Goal: Check status: Check status

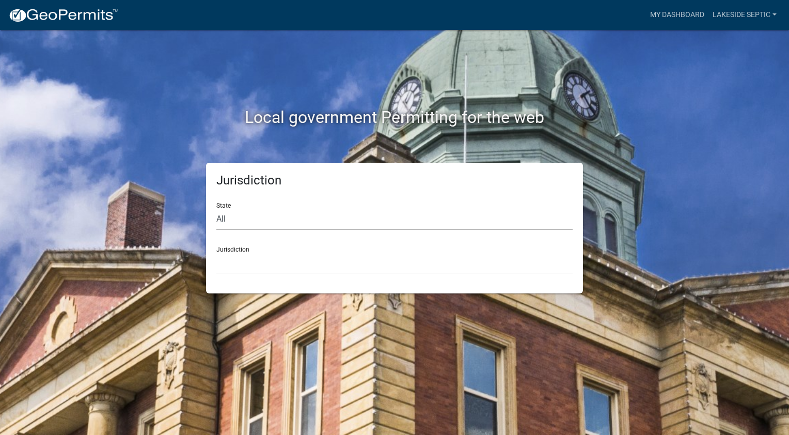
click at [310, 216] on select "All [US_STATE] [US_STATE] [US_STATE] [US_STATE] [US_STATE] [US_STATE] [US_STATE…" at bounding box center [394, 219] width 356 height 21
select select "[US_STATE]"
click at [216, 209] on select "All [US_STATE] [US_STATE] [US_STATE] [US_STATE] [US_STATE] [US_STATE] [US_STATE…" at bounding box center [394, 219] width 356 height 21
click at [266, 260] on select "[GEOGRAPHIC_DATA], [US_STATE] [GEOGRAPHIC_DATA], [US_STATE] [GEOGRAPHIC_DATA], …" at bounding box center [394, 263] width 356 height 21
click at [688, 96] on div "Local government Permitting for the web" at bounding box center [394, 96] width 589 height 132
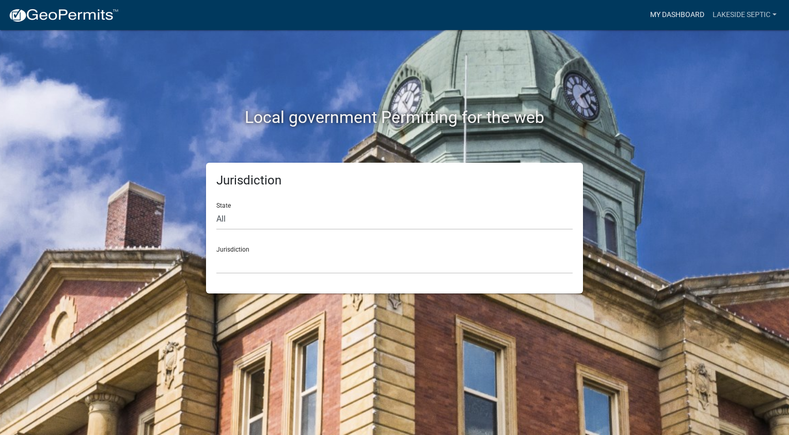
click at [664, 14] on link "My Dashboard" at bounding box center [677, 15] width 62 height 20
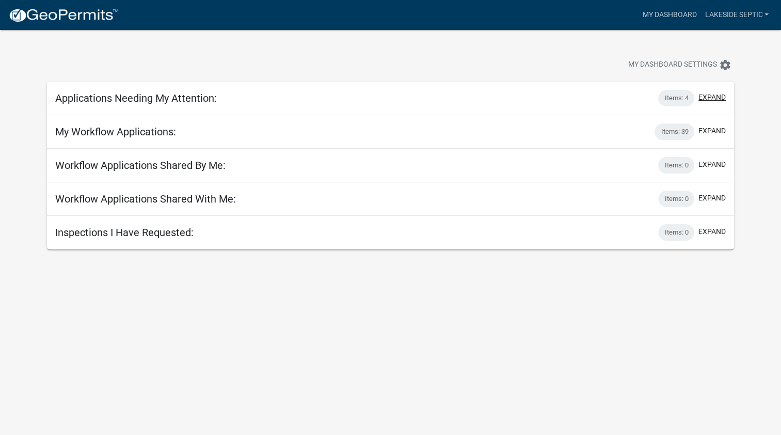
click at [717, 99] on button "expand" at bounding box center [712, 97] width 27 height 11
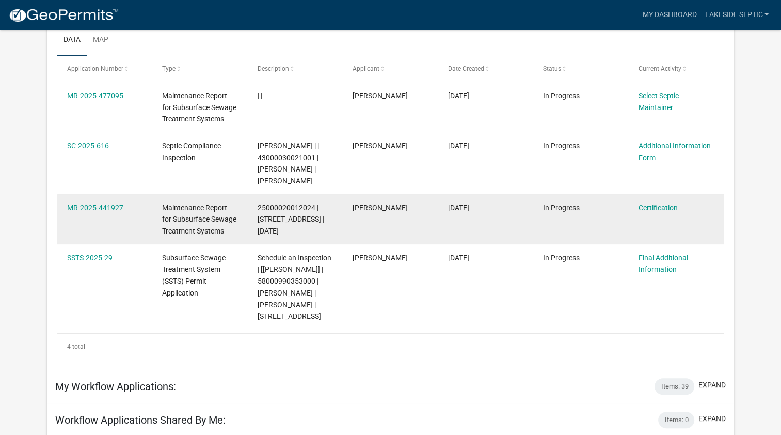
scroll to position [151, 0]
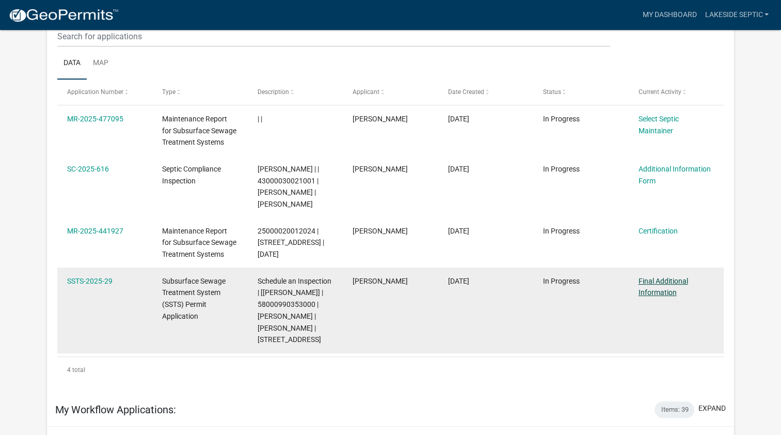
click at [663, 282] on link "Final Additional Information" at bounding box center [663, 287] width 50 height 20
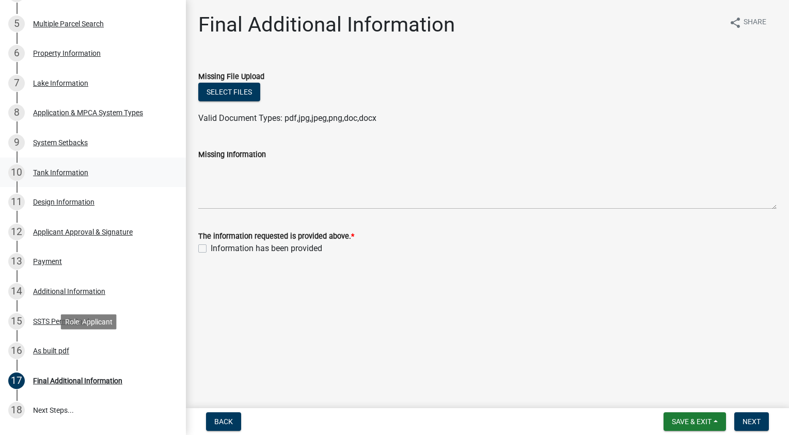
scroll to position [362, 0]
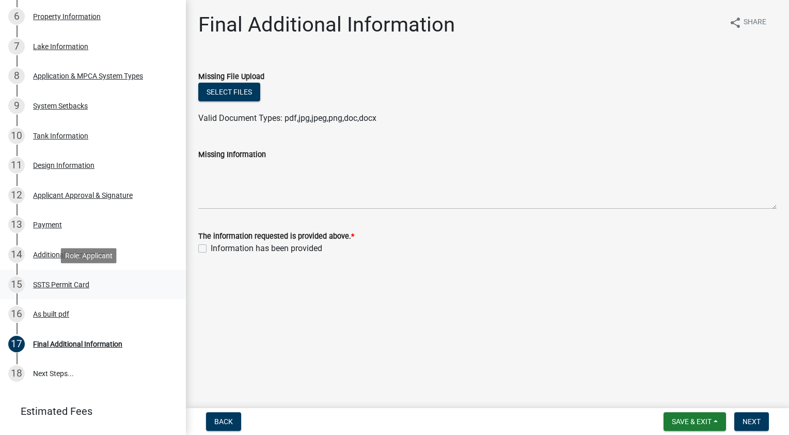
click at [79, 284] on div "SSTS Permit Card" at bounding box center [61, 284] width 56 height 7
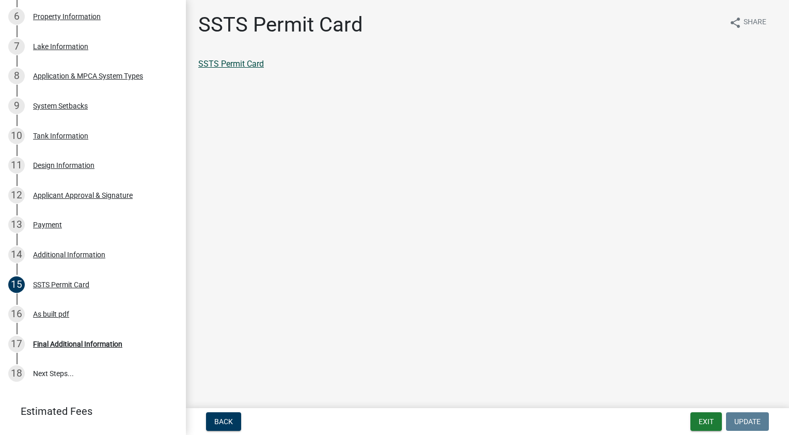
click at [245, 64] on link "SSTS Permit Card" at bounding box center [231, 64] width 66 height 10
